Goal: Navigation & Orientation: Find specific page/section

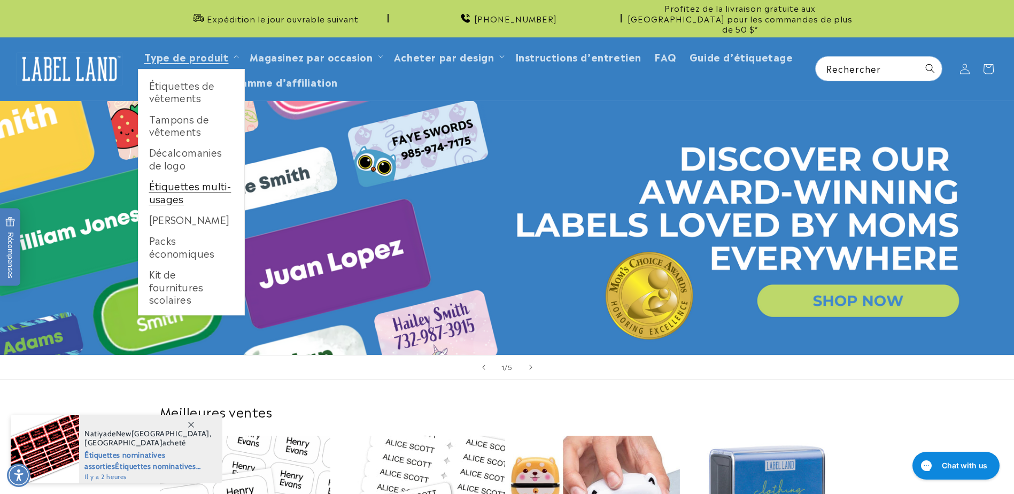
click at [166, 175] on link "Étiquettes multi-usages" at bounding box center [191, 192] width 106 height 34
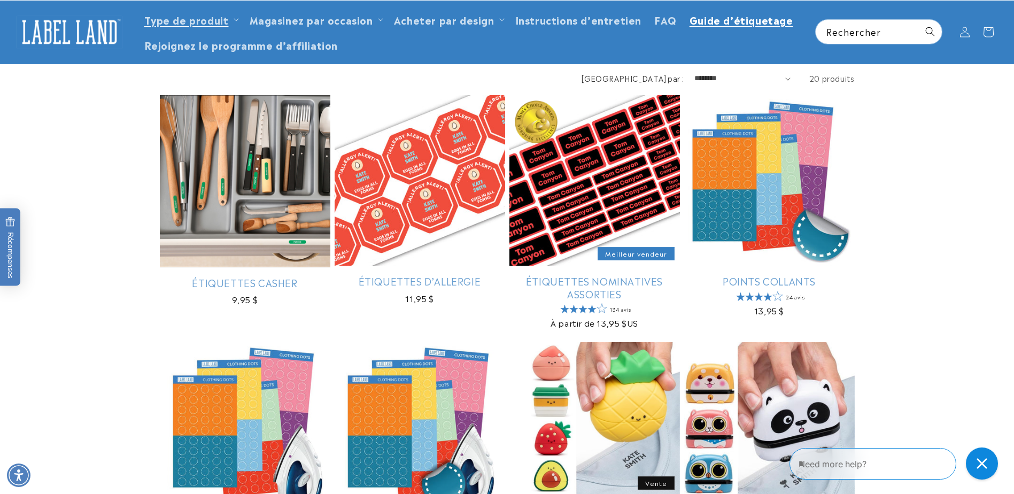
scroll to position [53, 0]
